Goal: Task Accomplishment & Management: Use online tool/utility

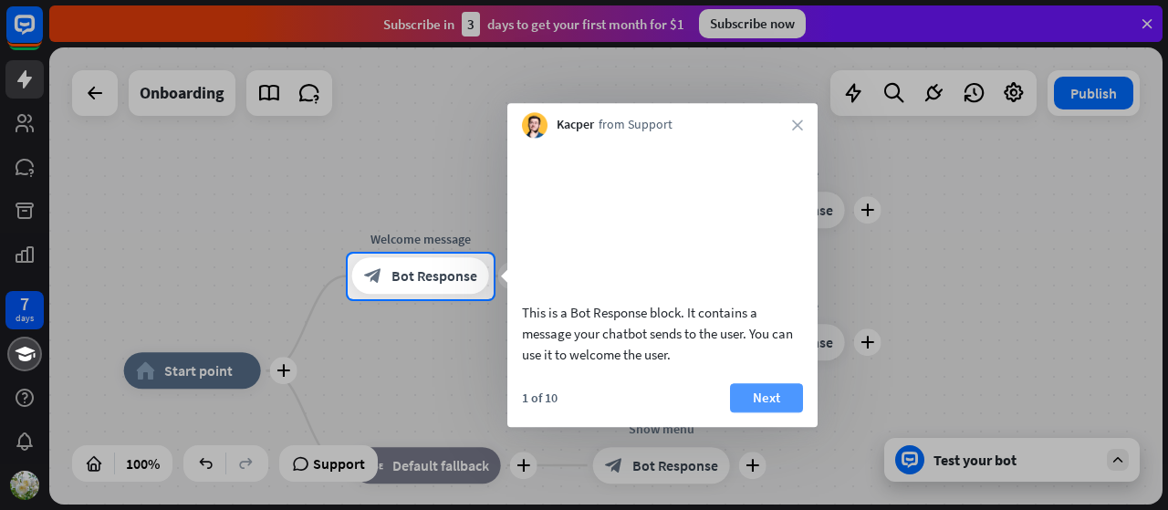
click at [779, 412] on button "Next" at bounding box center [766, 397] width 73 height 29
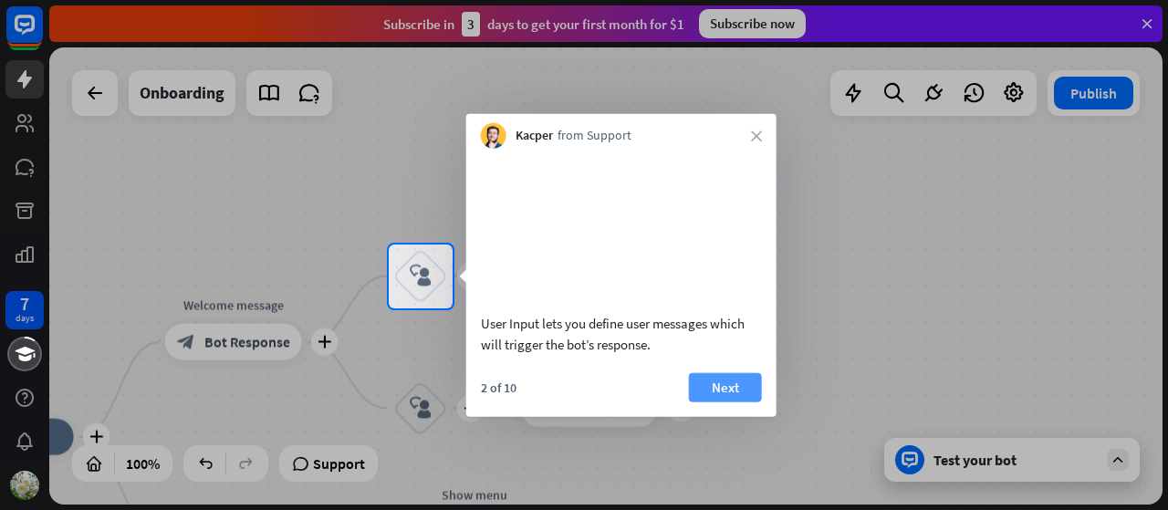
click at [741, 401] on button "Next" at bounding box center [725, 386] width 73 height 29
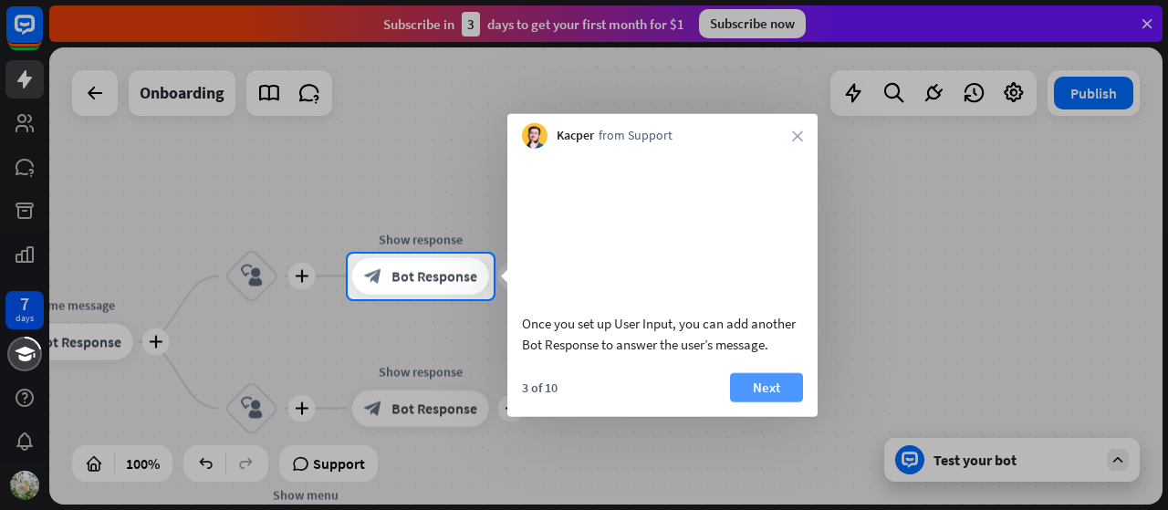
click at [755, 401] on button "Next" at bounding box center [766, 386] width 73 height 29
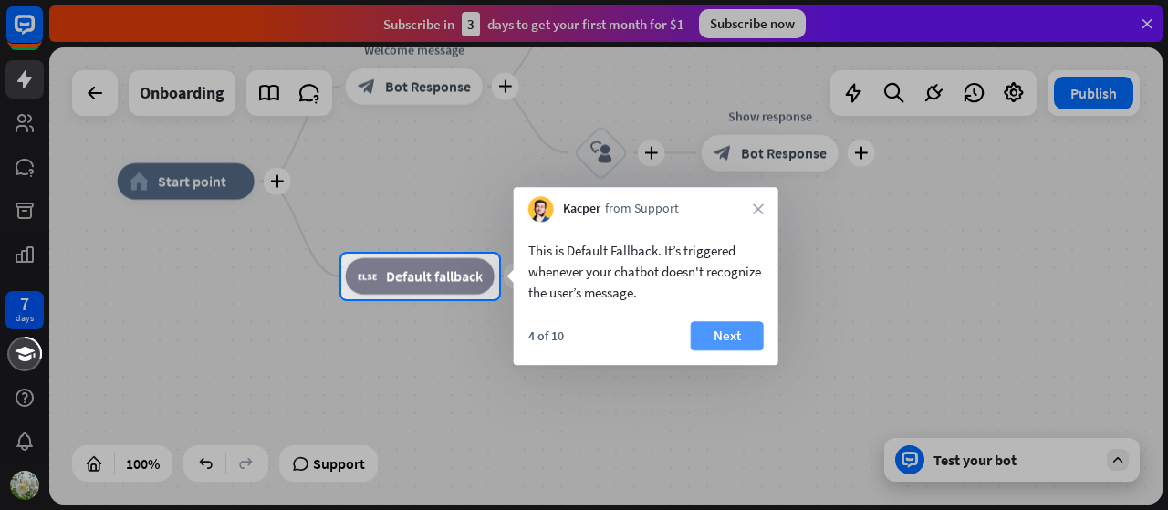
click at [744, 338] on button "Next" at bounding box center [727, 335] width 73 height 29
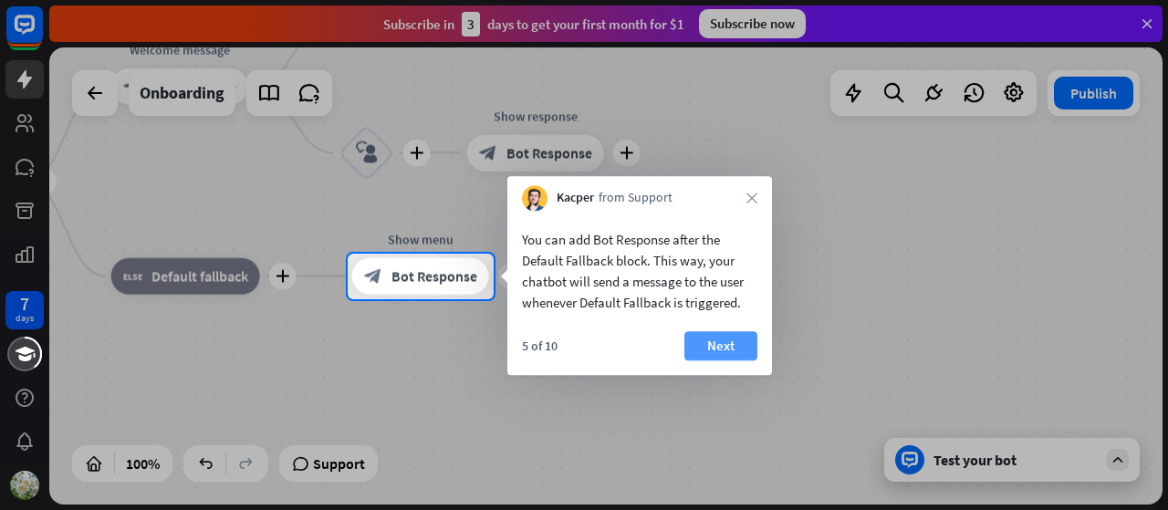
click at [739, 353] on button "Next" at bounding box center [720, 345] width 73 height 29
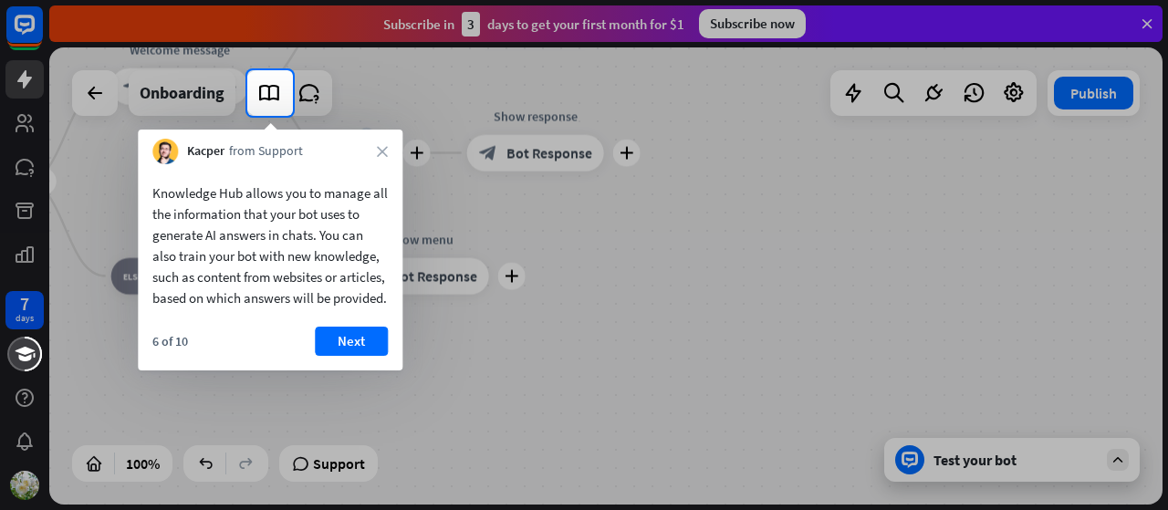
click at [316, 356] on button "Next" at bounding box center [351, 341] width 73 height 29
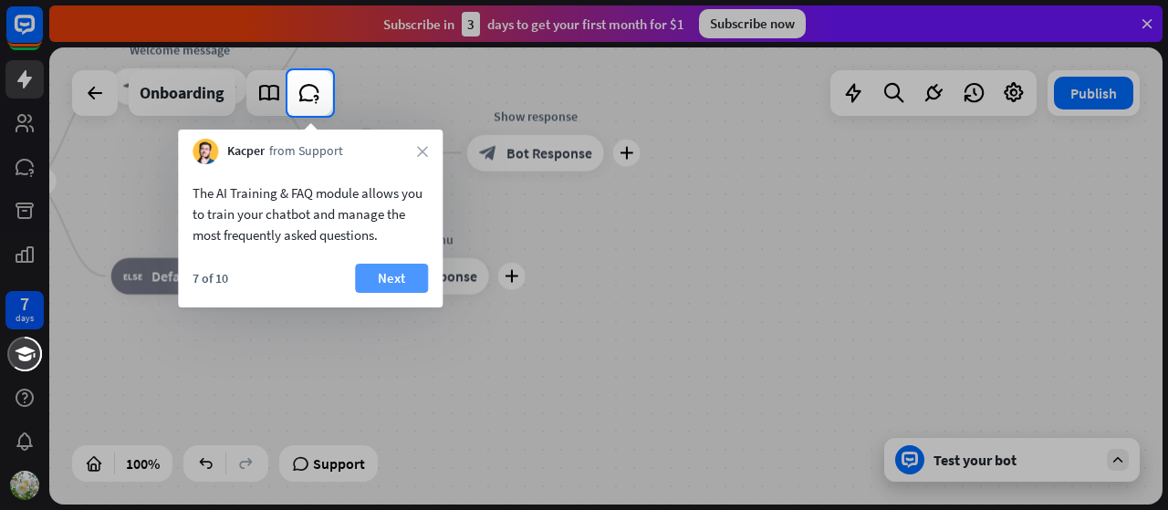
click at [401, 284] on button "Next" at bounding box center [391, 278] width 73 height 29
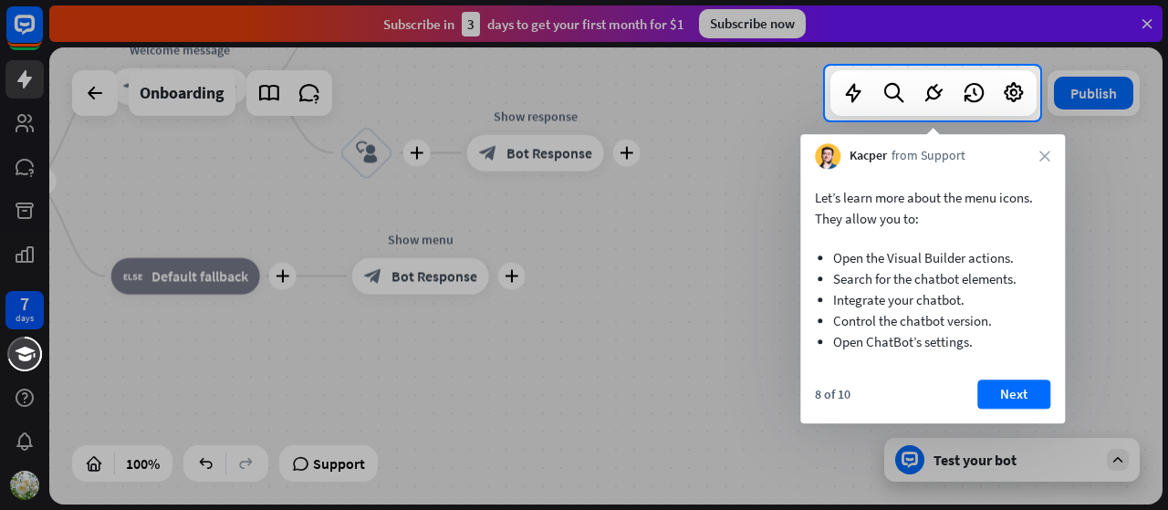
click at [755, 373] on div at bounding box center [584, 315] width 1168 height 390
click at [1042, 390] on button "Next" at bounding box center [1013, 394] width 73 height 29
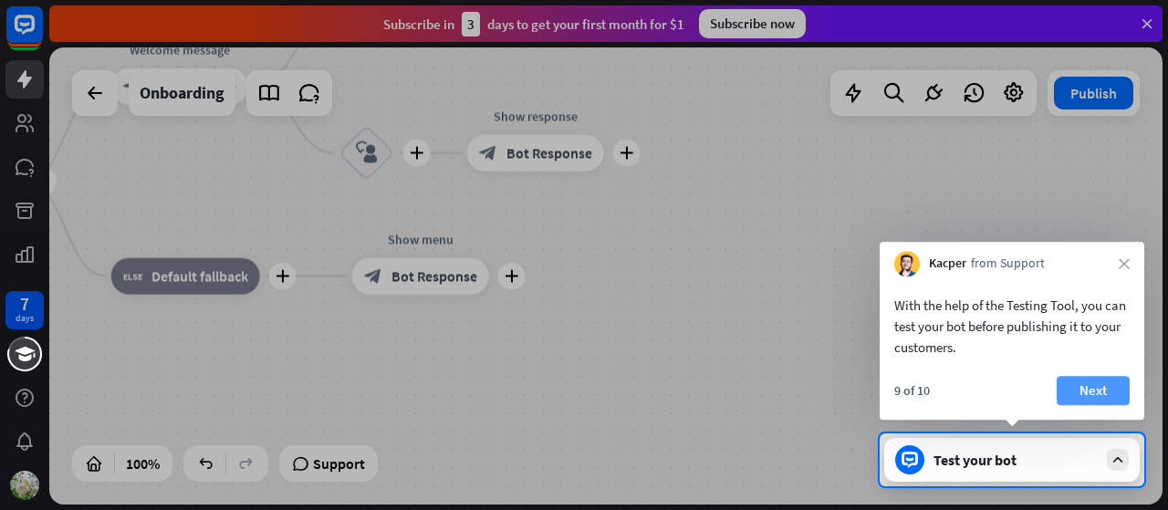
click at [1102, 378] on button "Next" at bounding box center [1092, 390] width 73 height 29
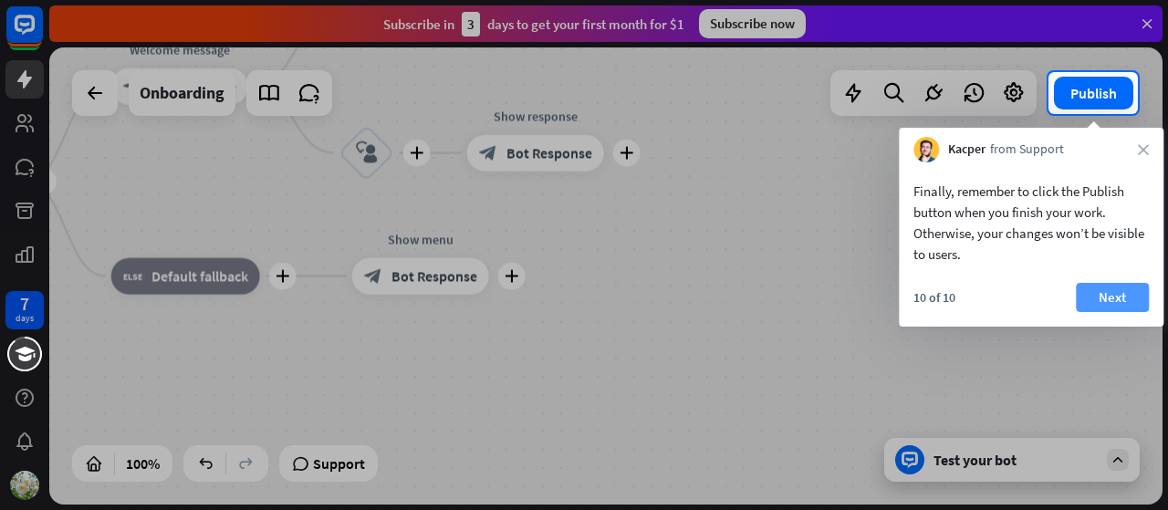
click at [1078, 286] on button "Next" at bounding box center [1112, 297] width 73 height 29
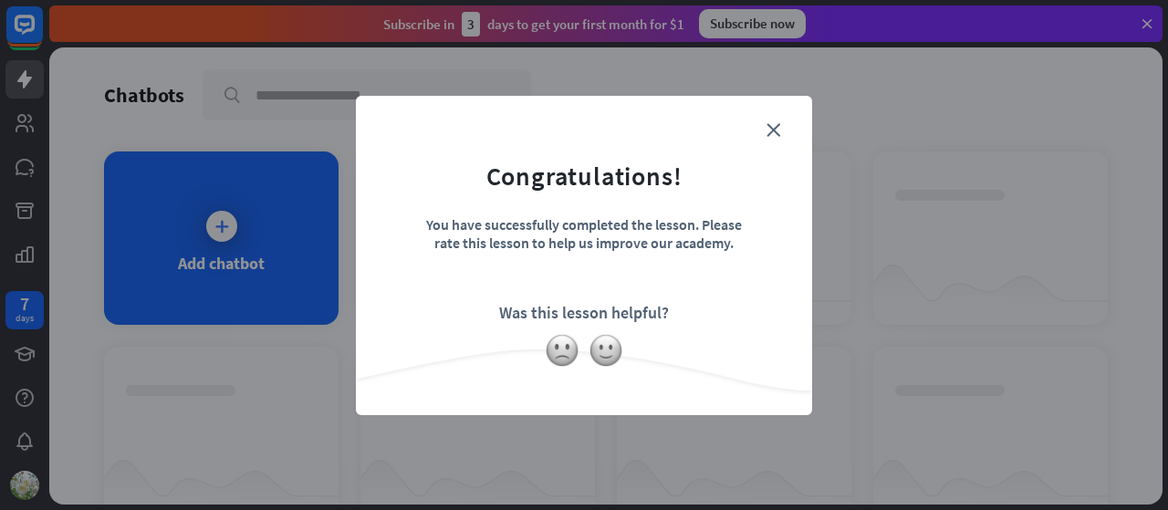
click at [765, 117] on div "close Congratulations! You have successfully completed the lesson. Please rate …" at bounding box center [584, 255] width 456 height 319
click at [783, 132] on form "Congratulations! You have successfully completed the lesson. Please rate this l…" at bounding box center [584, 228] width 411 height 218
click at [771, 132] on icon "close" at bounding box center [773, 130] width 14 height 14
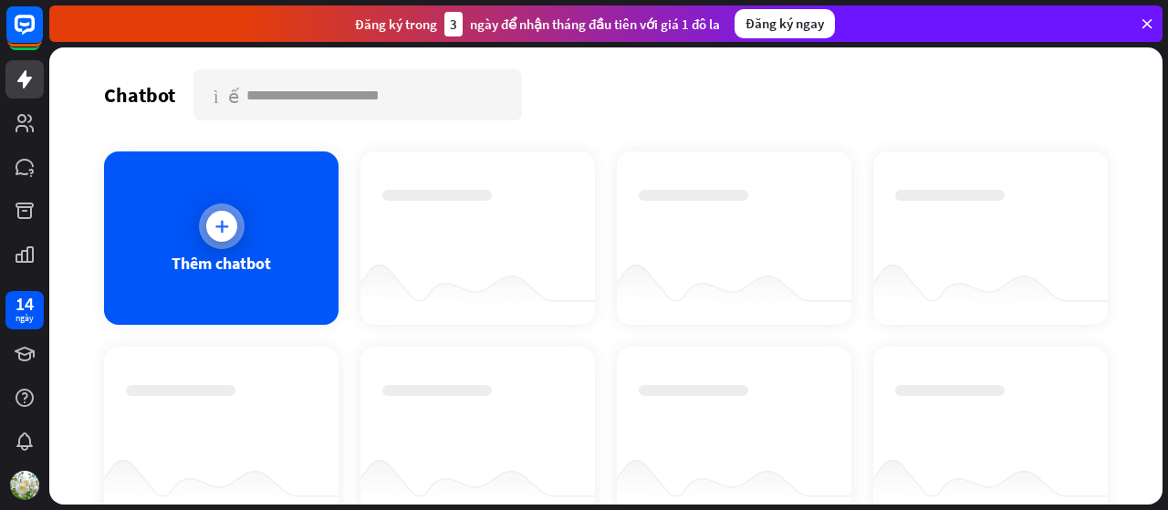
click at [248, 266] on font "Thêm chatbot" at bounding box center [221, 263] width 99 height 21
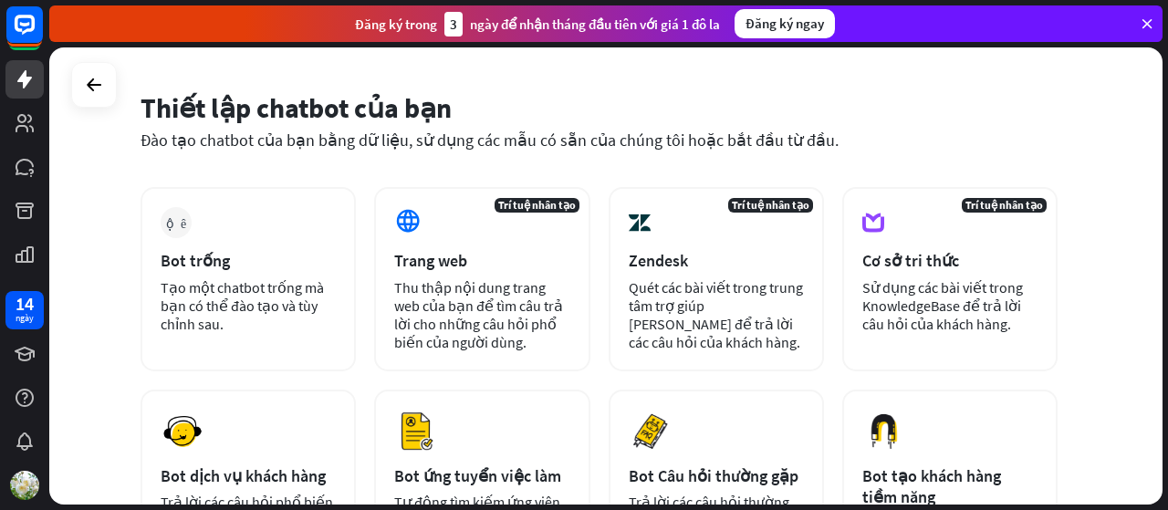
scroll to position [50, 0]
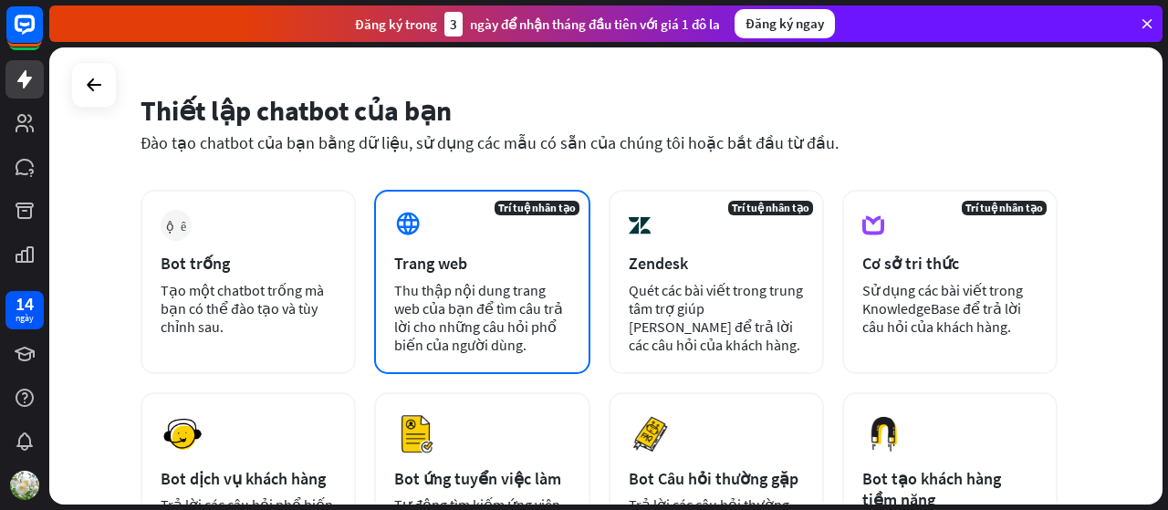
click at [422, 281] on font "Thu thập nội dung trang web của bạn để tìm câu trả lời cho những câu hỏi phổ bi…" at bounding box center [478, 317] width 169 height 73
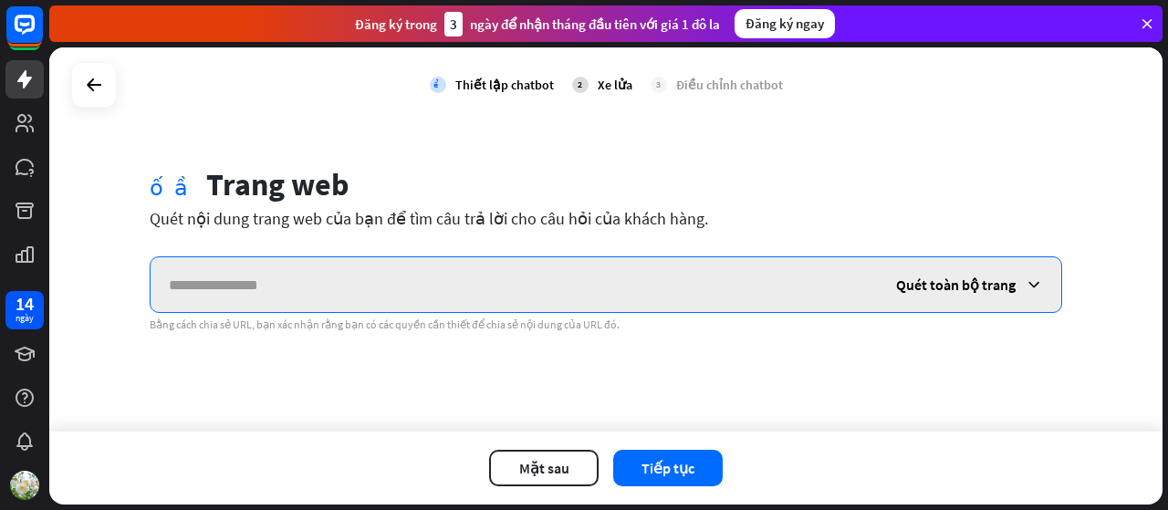
click at [485, 292] on input "text" at bounding box center [514, 284] width 727 height 55
paste input "**********"
type input "**********"
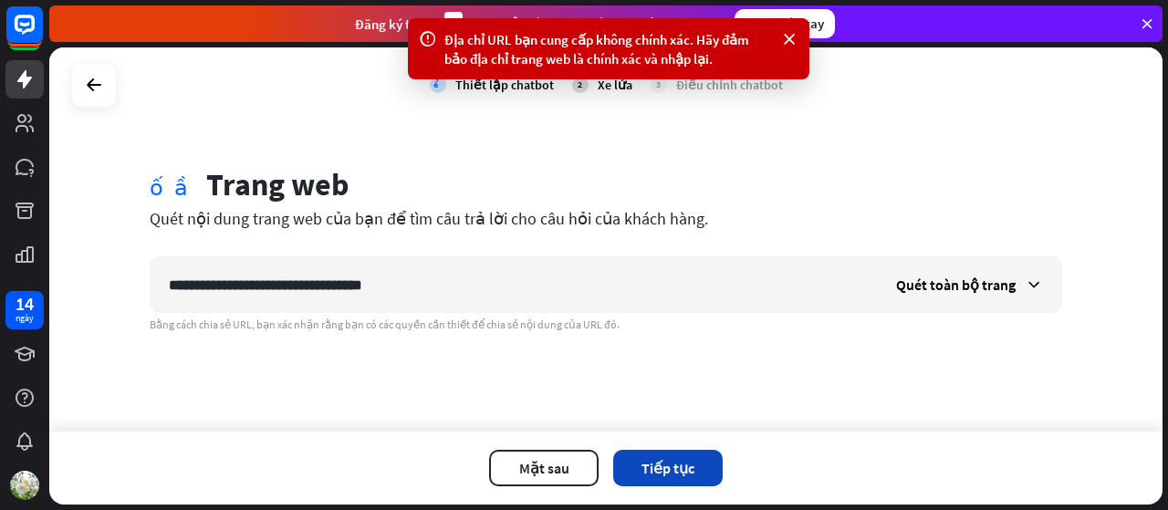
click at [677, 454] on button "Tiếp tục" at bounding box center [667, 468] width 109 height 36
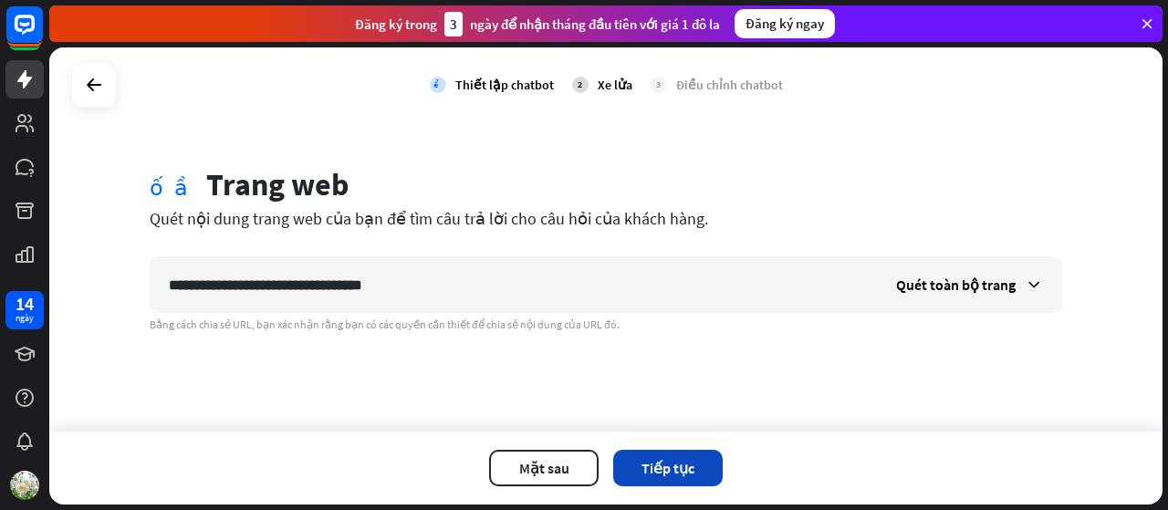
click at [668, 460] on font "Tiếp tục" at bounding box center [667, 468] width 53 height 18
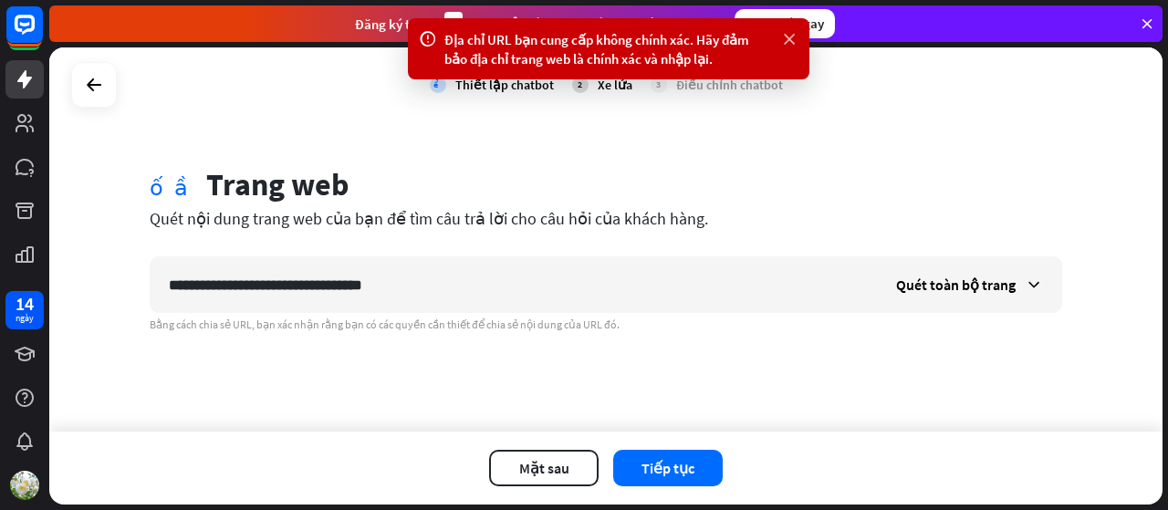
click at [786, 36] on icon at bounding box center [789, 39] width 18 height 19
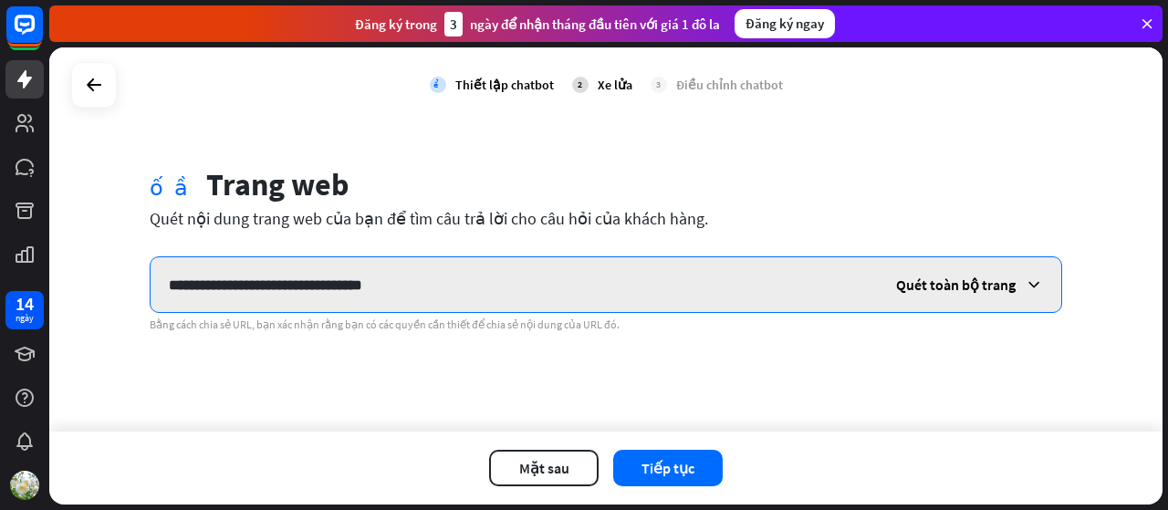
click at [717, 276] on input "**********" at bounding box center [514, 284] width 727 height 55
paste input "**********"
type input "**********"
